Goal: Task Accomplishment & Management: Use online tool/utility

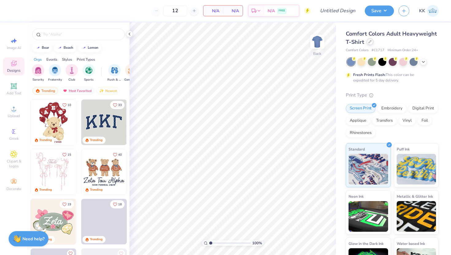
click at [372, 43] on div at bounding box center [370, 41] width 7 height 7
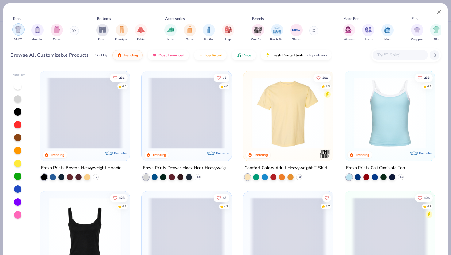
click at [21, 30] on img "filter for Shirts" at bounding box center [18, 29] width 7 height 7
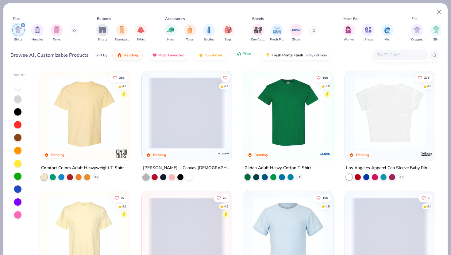
click at [245, 55] on span "Price" at bounding box center [246, 53] width 9 height 5
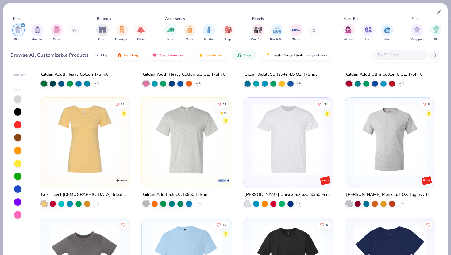
scroll to position [103, 0]
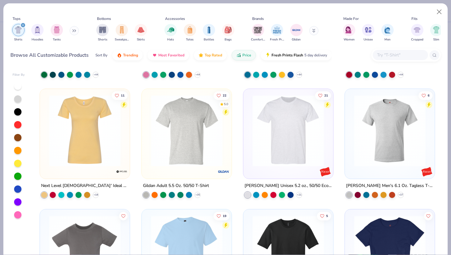
click at [386, 55] on input "text" at bounding box center [400, 55] width 47 height 7
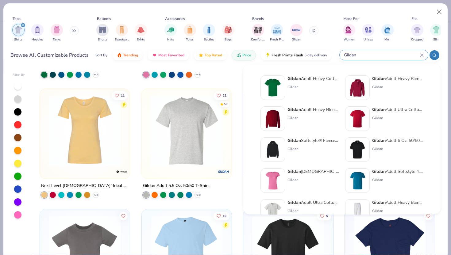
click at [434, 55] on icon at bounding box center [434, 55] width 4 height 4
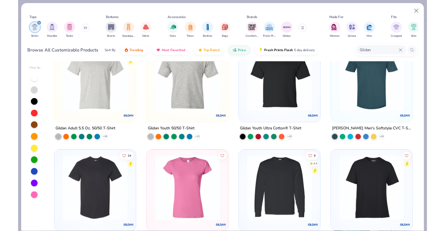
scroll to position [0, 0]
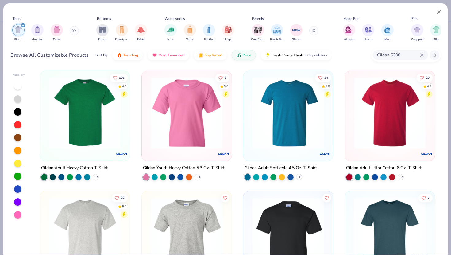
type input "Gildan 5300"
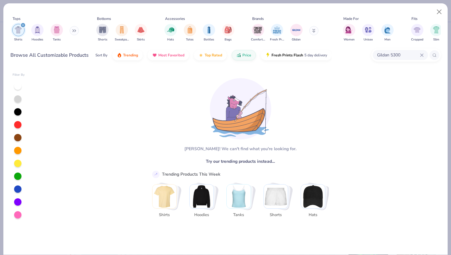
click at [423, 54] on icon at bounding box center [422, 55] width 4 height 4
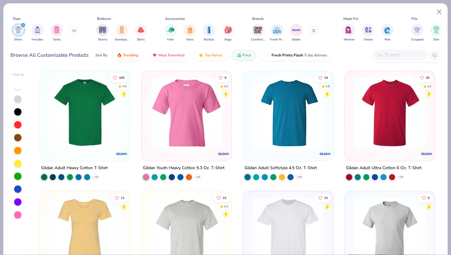
click at [83, 137] on img at bounding box center [85, 113] width 78 height 72
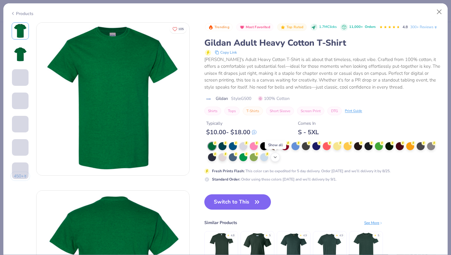
click at [275, 158] on polyline at bounding box center [275, 157] width 2 height 1
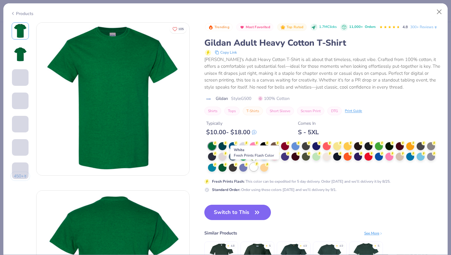
click at [251, 166] on div at bounding box center [254, 167] width 8 height 8
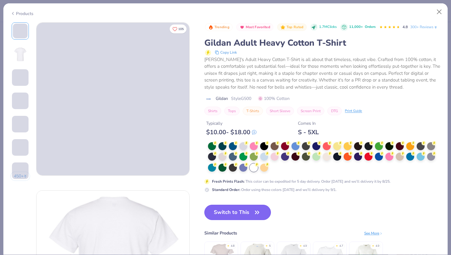
click at [235, 209] on button "Switch to This" at bounding box center [237, 212] width 67 height 15
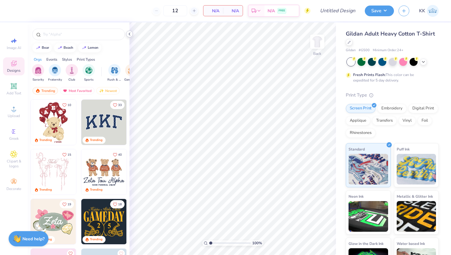
click at [130, 35] on icon at bounding box center [129, 34] width 5 height 5
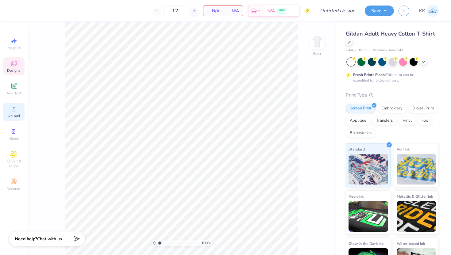
click at [13, 107] on icon at bounding box center [13, 108] width 7 height 7
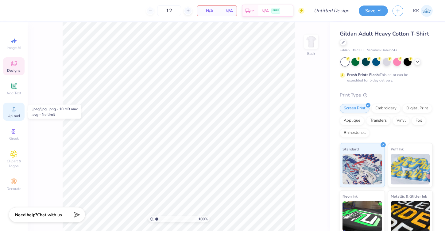
click at [13, 104] on div "Upload" at bounding box center [13, 112] width 21 height 18
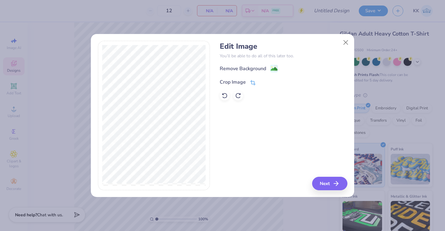
click at [252, 81] on icon at bounding box center [252, 83] width 4 height 4
click at [262, 80] on icon at bounding box center [264, 82] width 4 height 4
click at [325, 184] on button "Next" at bounding box center [330, 184] width 35 height 14
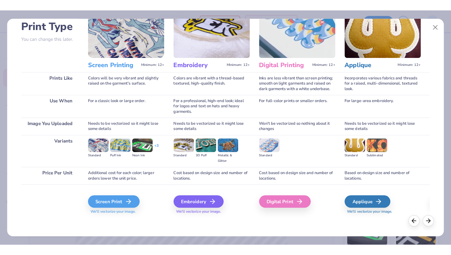
scroll to position [44, 0]
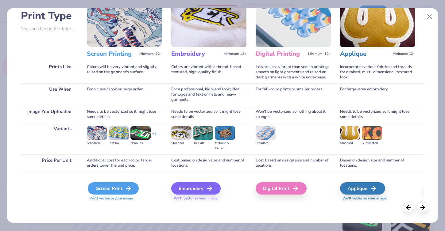
click at [109, 185] on div "Screen Print" at bounding box center [113, 189] width 51 height 12
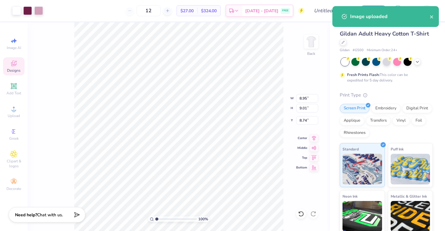
type input "0.88"
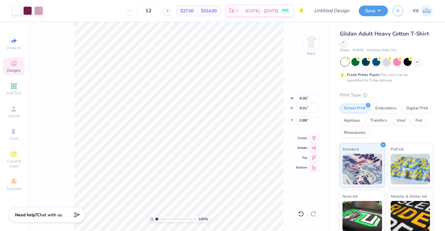
type input "2.37"
type input "2.38"
type input "2.24"
type input "2.95"
type input "2.97"
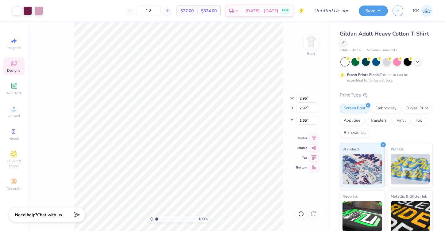
type input "3.00"
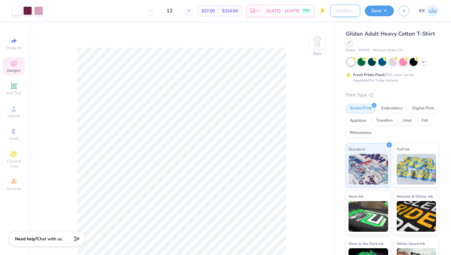
click at [330, 13] on input "Design Title" at bounding box center [345, 11] width 30 height 12
type input "ASIG Rush '25 Shirt"
click at [382, 19] on div "Save KK" at bounding box center [408, 10] width 86 height 21
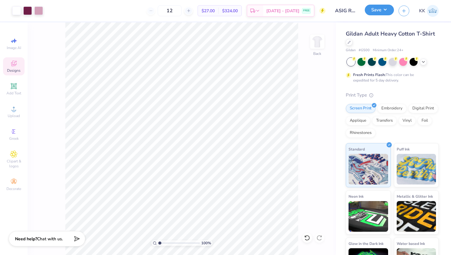
click at [382, 13] on button "Save" at bounding box center [379, 10] width 29 height 11
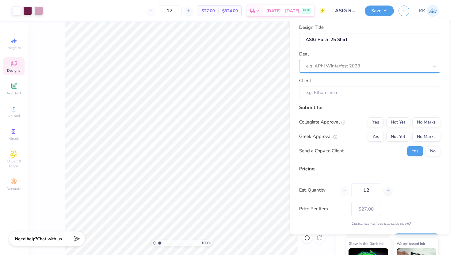
click at [374, 69] on div at bounding box center [367, 66] width 122 height 8
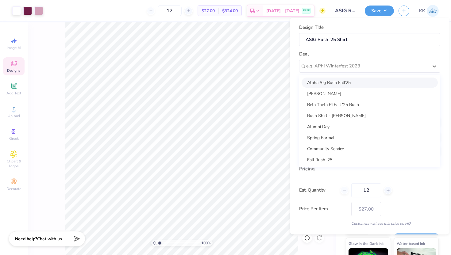
click at [351, 81] on div "Alpha Sig Rush Fall'25" at bounding box center [370, 82] width 136 height 10
type input "[PERSON_NAME]"
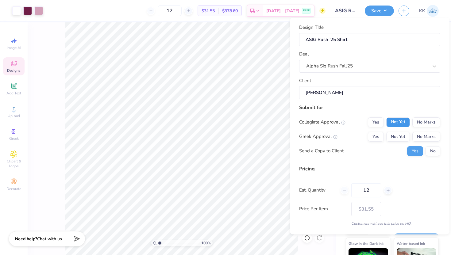
click at [396, 122] on button "Not Yet" at bounding box center [398, 122] width 24 height 10
click at [396, 139] on button "Not Yet" at bounding box center [398, 137] width 24 height 10
click at [431, 151] on button "No" at bounding box center [433, 151] width 15 height 10
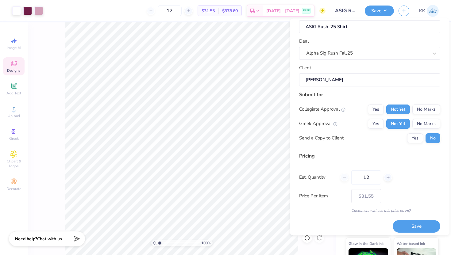
scroll to position [17, 0]
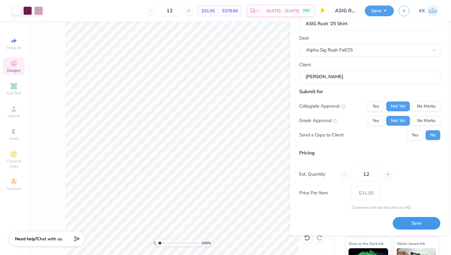
click at [407, 223] on button "Save" at bounding box center [417, 223] width 48 height 13
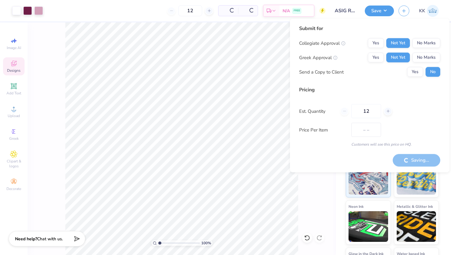
type input "$27.00"
